Goal: Task Accomplishment & Management: Use online tool/utility

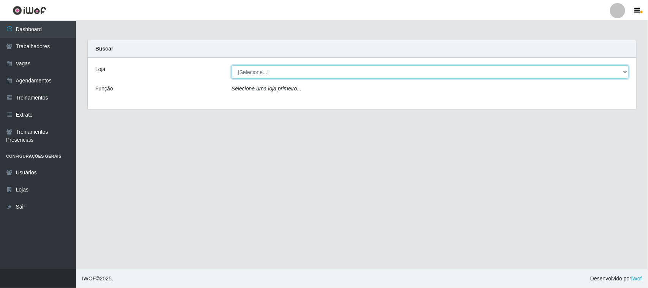
click at [285, 73] on select "[Selecione...] Nordestão - [GEOGRAPHIC_DATA]" at bounding box center [430, 71] width 397 height 13
select select "420"
click at [232, 65] on select "[Selecione...] Nordestão - [GEOGRAPHIC_DATA]" at bounding box center [430, 71] width 397 height 13
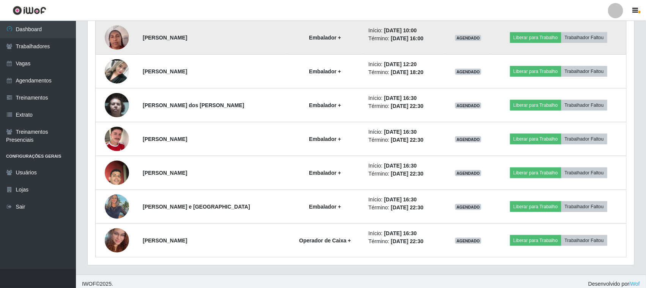
scroll to position [158, 547]
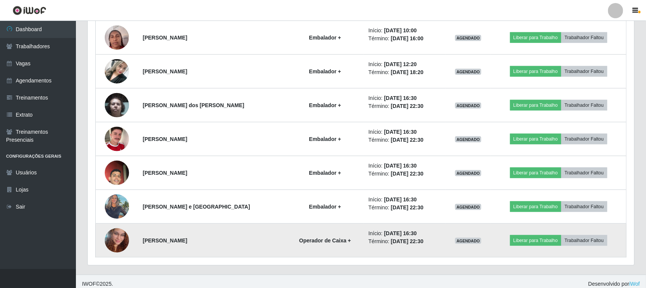
click at [489, 253] on td "AGENDADO" at bounding box center [468, 241] width 45 height 34
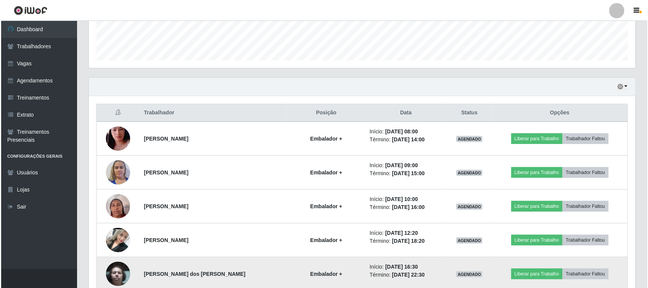
scroll to position [190, 0]
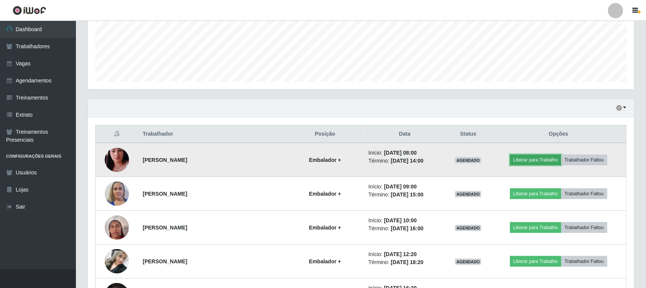
click at [550, 160] on button "Liberar para Trabalho" at bounding box center [535, 160] width 51 height 11
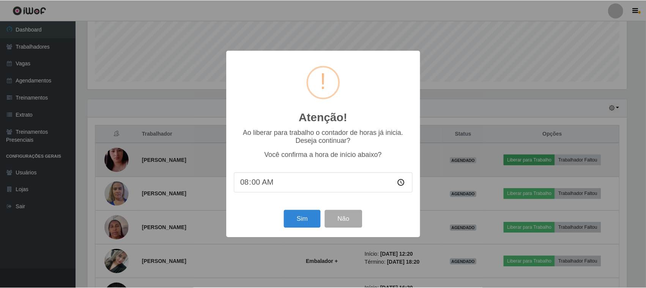
scroll to position [158, 542]
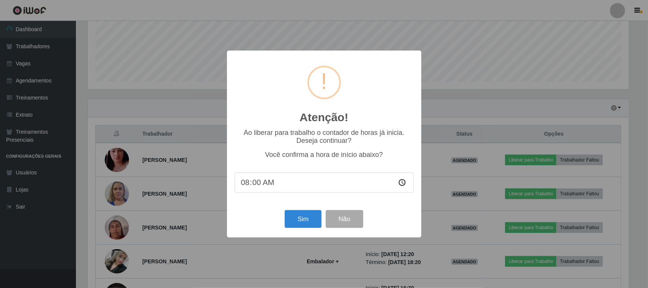
click at [254, 183] on input "08:00" at bounding box center [324, 182] width 179 height 20
type input "08:20"
click at [300, 218] on button "Sim" at bounding box center [303, 219] width 37 height 18
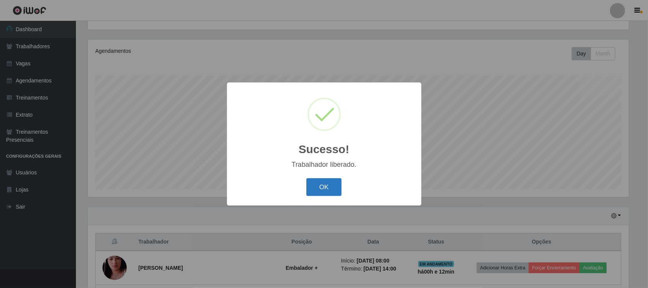
click at [323, 189] on button "OK" at bounding box center [323, 187] width 35 height 18
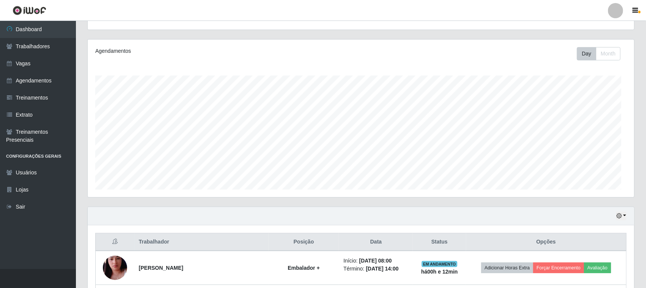
scroll to position [158, 547]
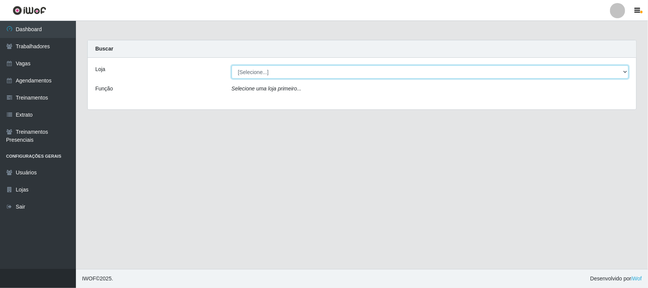
click at [278, 71] on select "[Selecione...] Nordestão - [GEOGRAPHIC_DATA]" at bounding box center [430, 71] width 397 height 13
select select "420"
click at [232, 65] on select "[Selecione...] Nordestão - [GEOGRAPHIC_DATA]" at bounding box center [430, 71] width 397 height 13
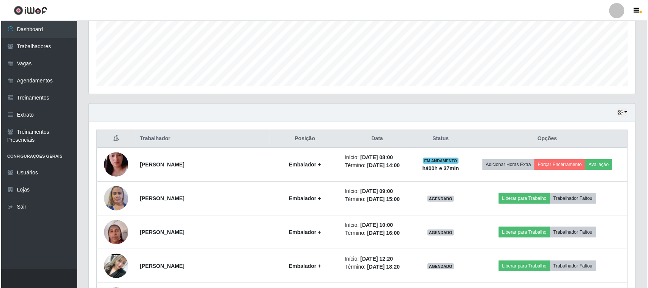
scroll to position [237, 0]
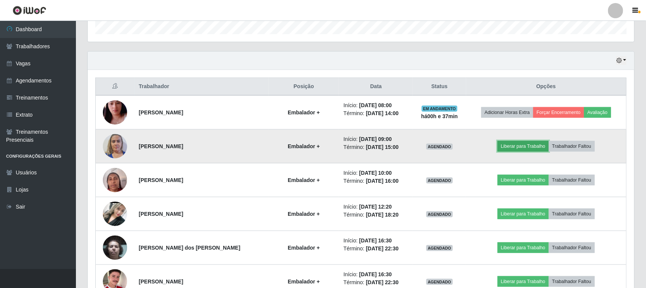
click at [513, 147] on button "Liberar para Trabalho" at bounding box center [523, 146] width 51 height 11
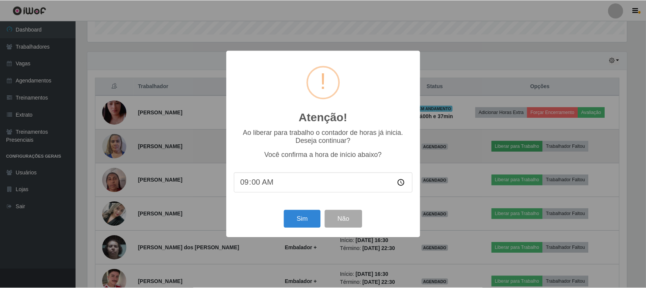
scroll to position [158, 542]
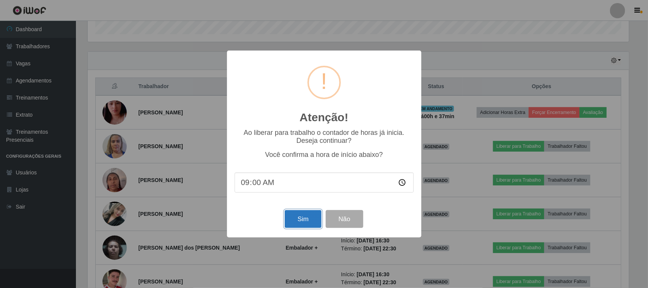
click at [299, 216] on button "Sim" at bounding box center [303, 219] width 37 height 18
